Goal: Check status: Check status

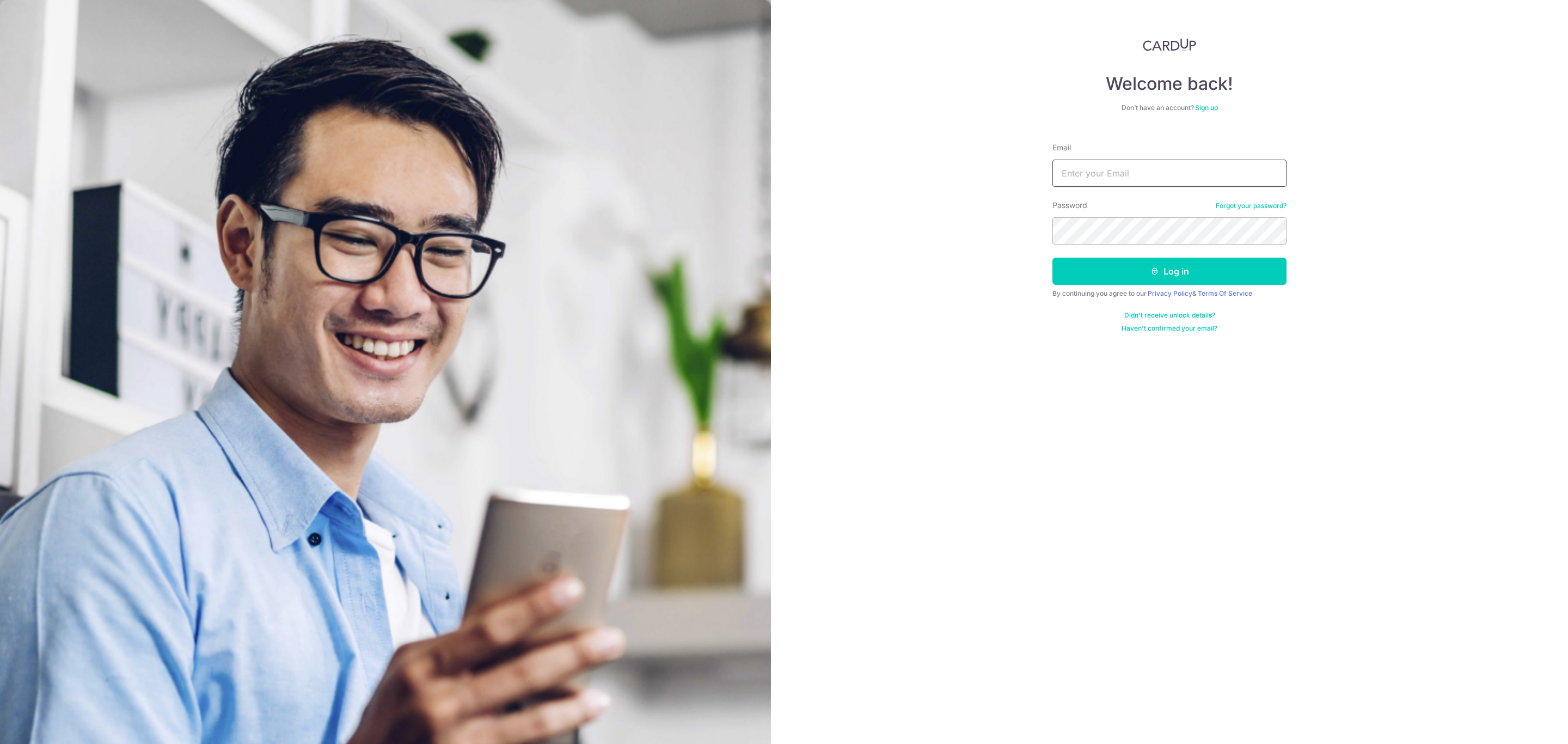
click at [1139, 170] on input "Email" at bounding box center [1169, 173] width 234 height 27
type input "[EMAIL_ADDRESS][DOMAIN_NAME]"
click at [1052, 258] on button "Log in" at bounding box center [1169, 271] width 234 height 27
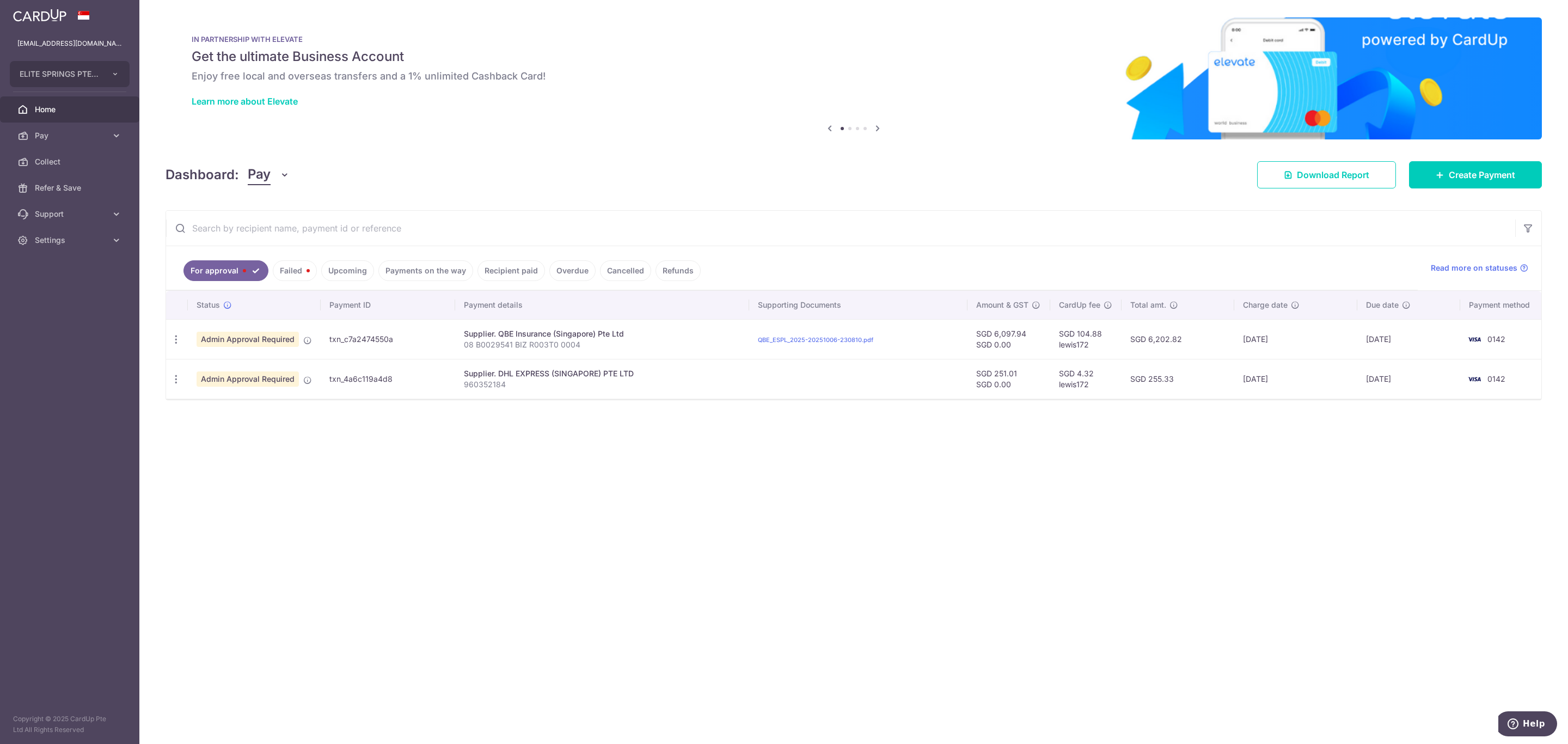
click at [291, 272] on link "Failed" at bounding box center [295, 271] width 44 height 21
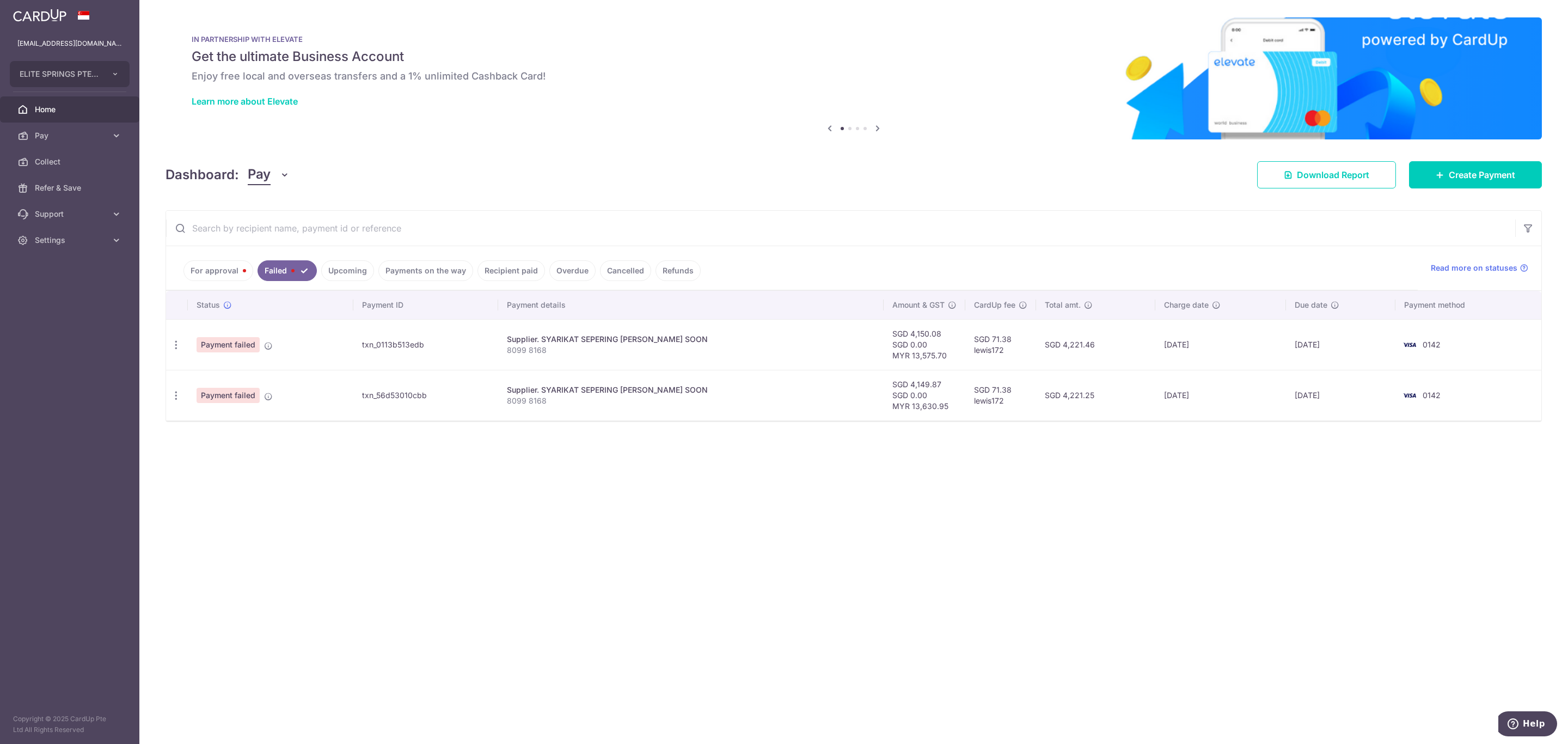
click at [225, 267] on link "For approval" at bounding box center [218, 271] width 70 height 21
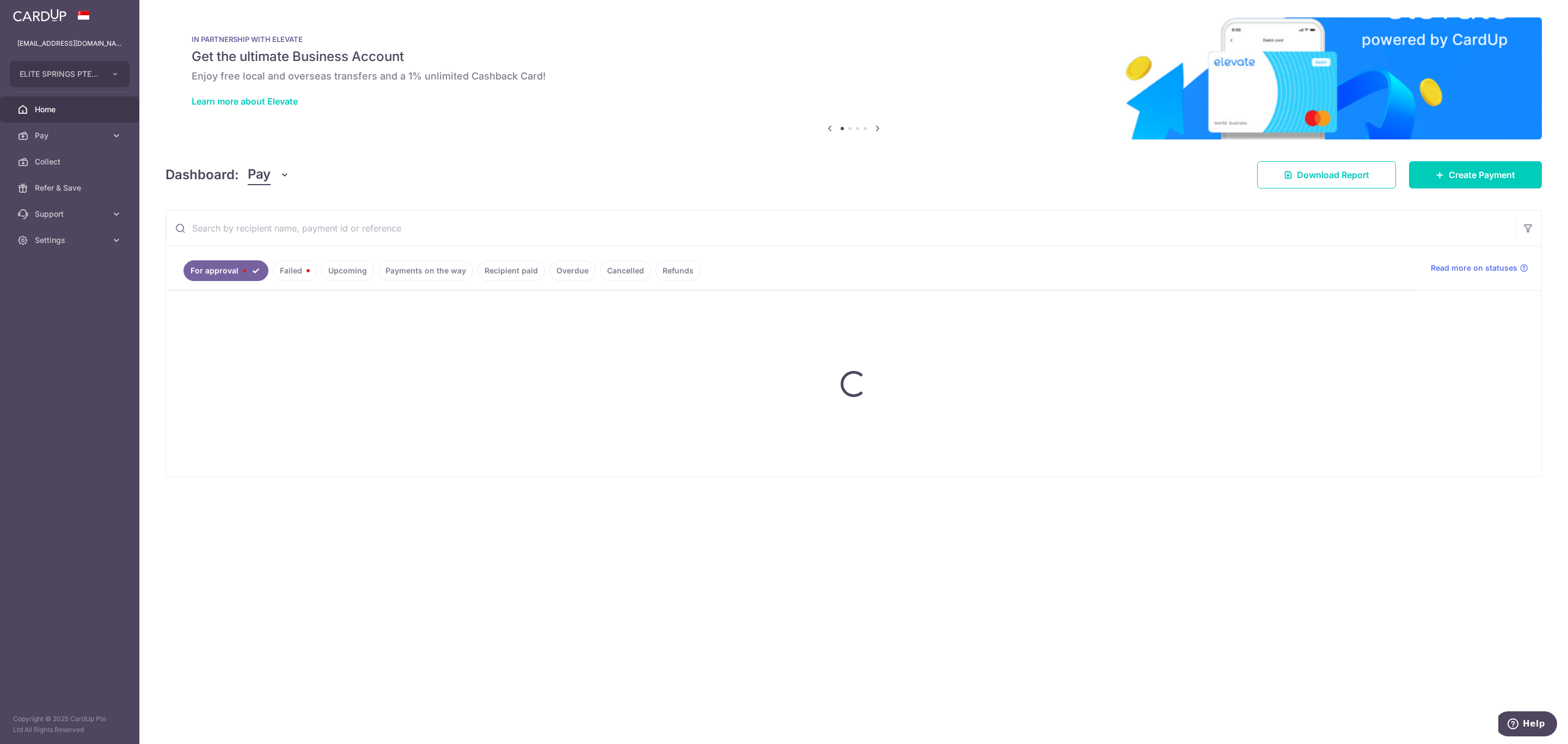
click at [288, 279] on ul "For approval Failed Upcoming Payments on the way Recipient paid Overdue Cancell…" at bounding box center [792, 268] width 1252 height 44
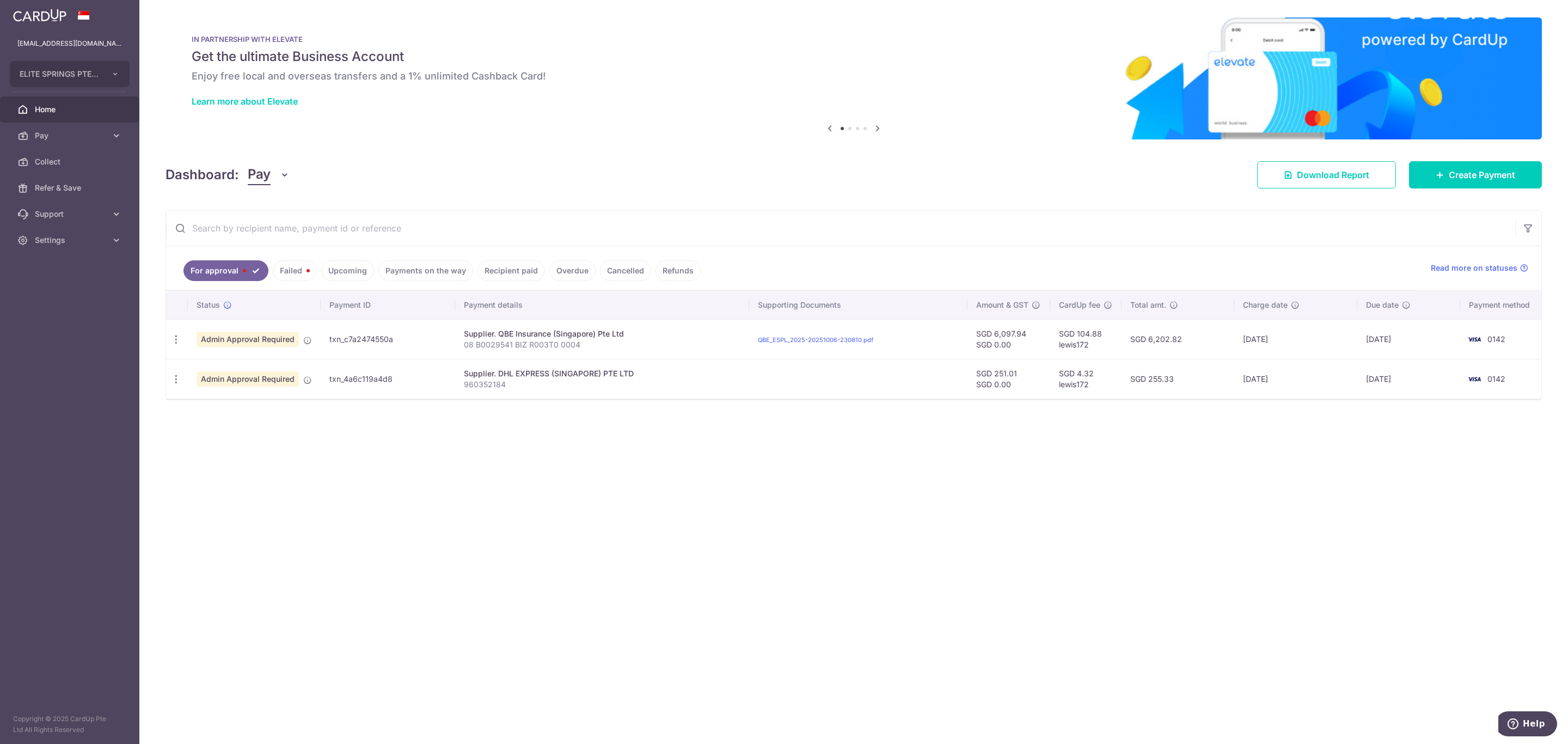
click at [292, 272] on link "Failed" at bounding box center [295, 271] width 44 height 21
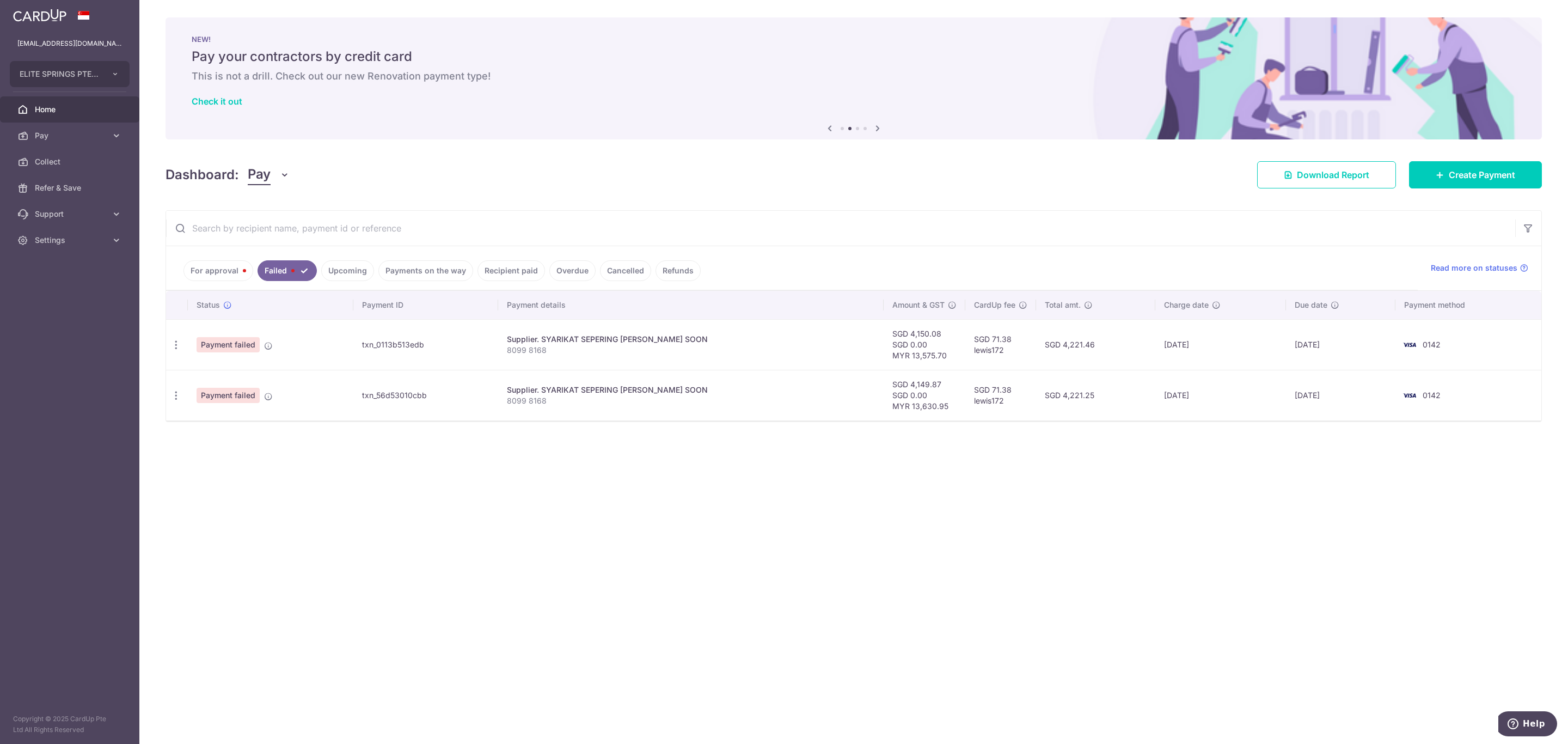
click at [440, 270] on link "Payments on the way" at bounding box center [425, 271] width 95 height 21
